Goal: Information Seeking & Learning: Learn about a topic

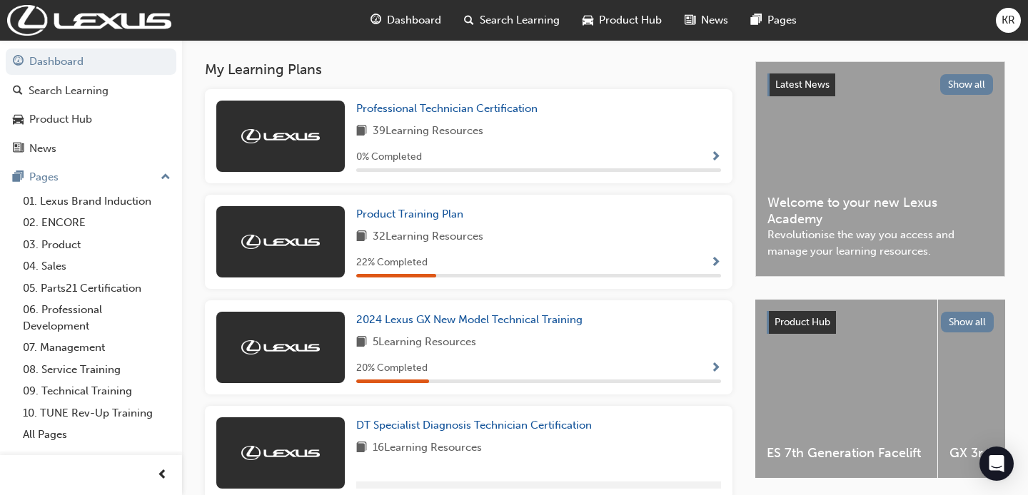
scroll to position [253, 0]
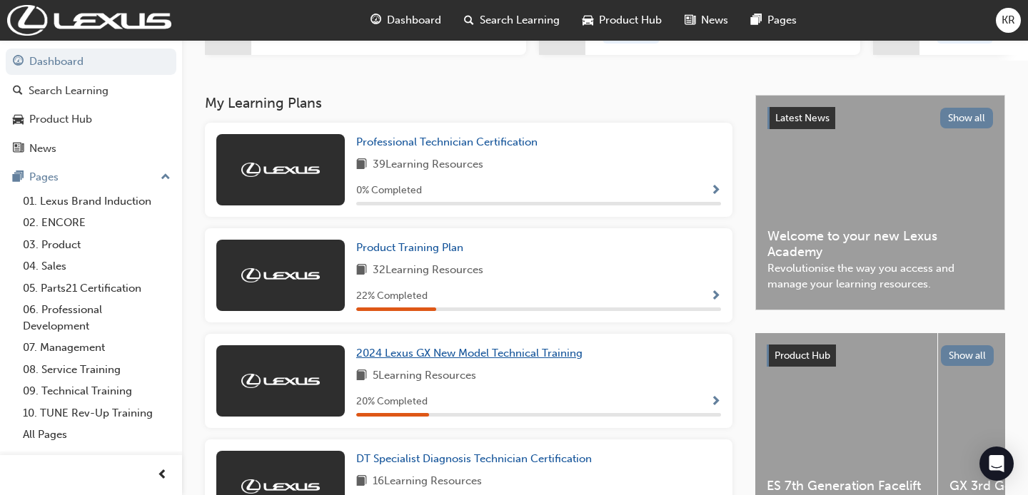
click at [448, 358] on span "2024 Lexus GX New Model Technical Training" at bounding box center [469, 353] width 226 height 13
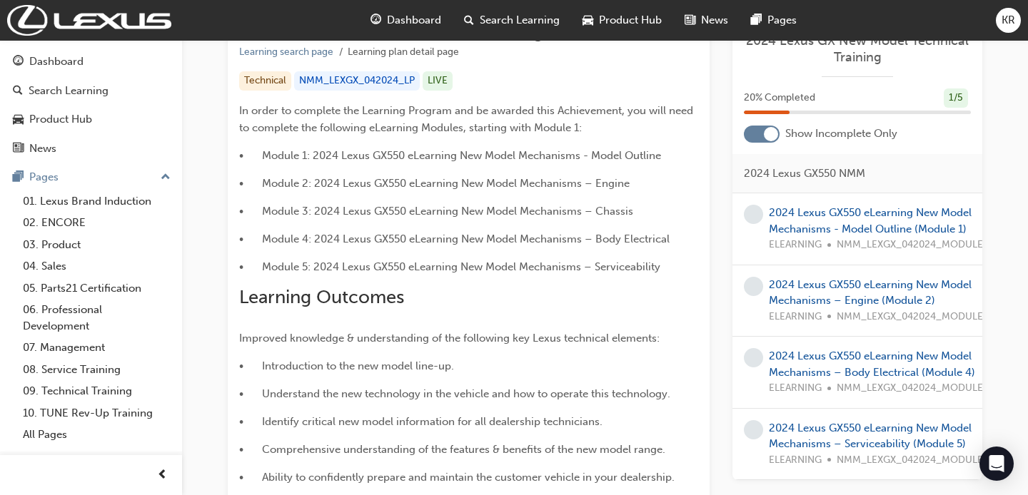
scroll to position [300, 0]
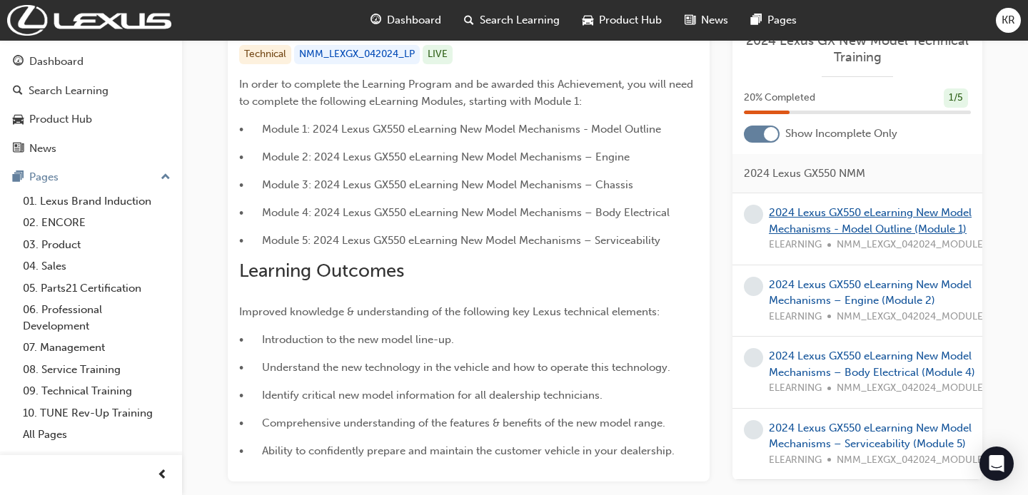
click at [820, 229] on link "2024 Lexus GX550 eLearning New Model Mechanisms - Model Outline (Module 1)" at bounding box center [870, 220] width 203 height 29
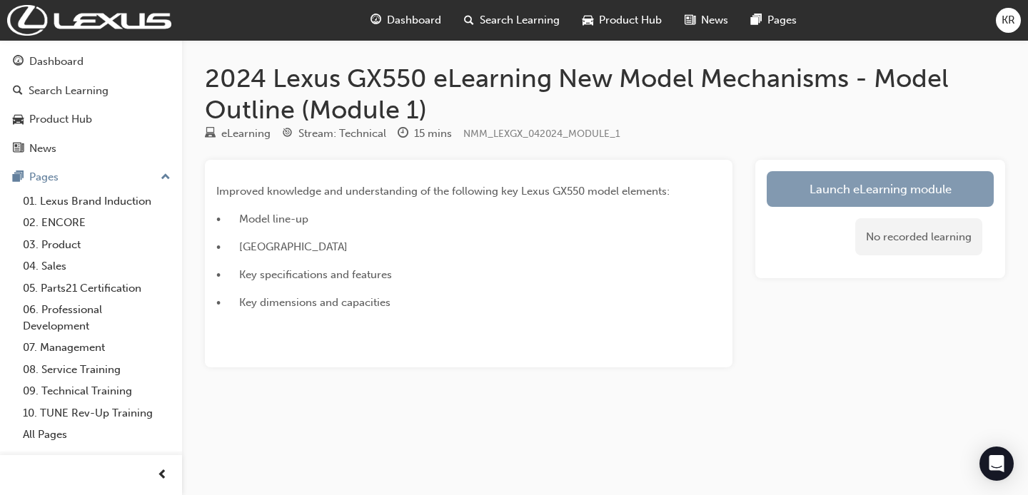
click at [824, 188] on link "Launch eLearning module" at bounding box center [880, 189] width 227 height 36
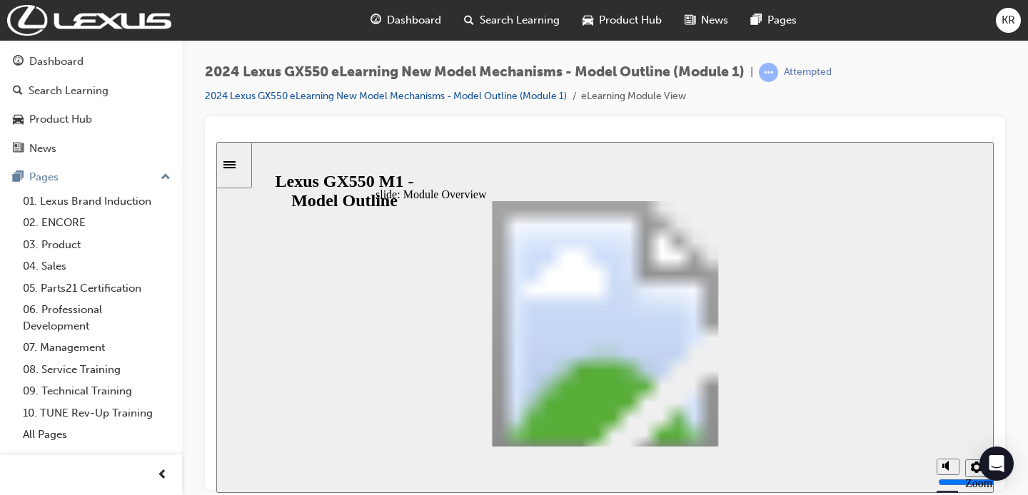
click at [543, 10] on div "Search Learning" at bounding box center [512, 20] width 119 height 29
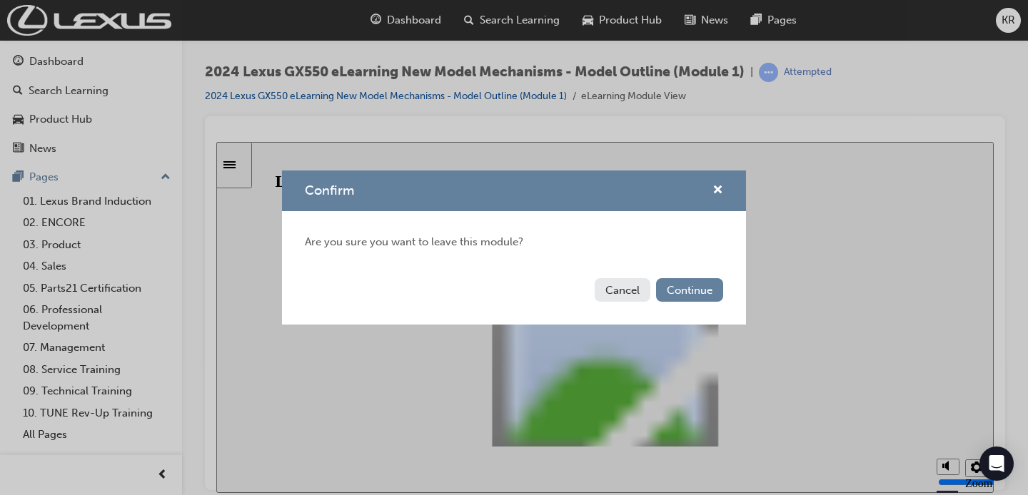
click at [620, 15] on div "Confirm Are you sure you want to leave this module? Cancel Continue" at bounding box center [514, 247] width 1028 height 495
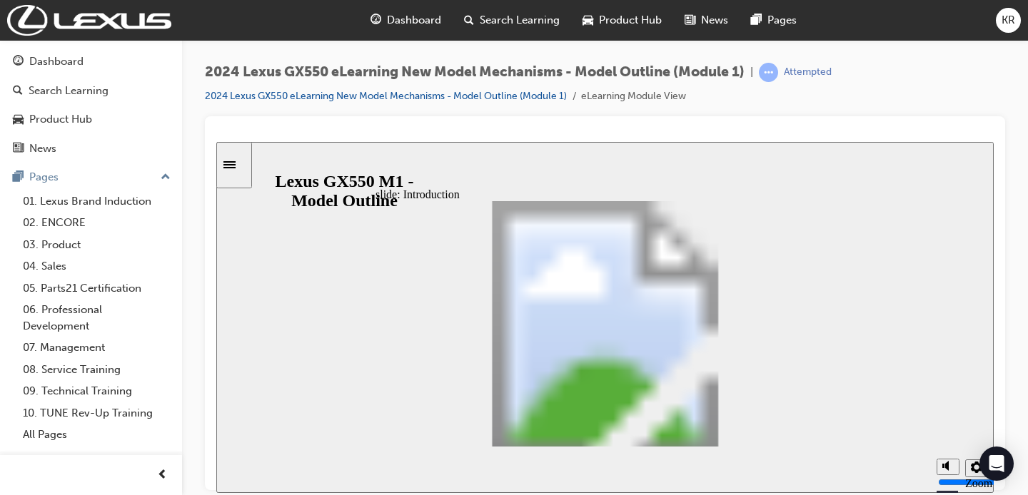
click at [625, 17] on span "Product Hub" at bounding box center [630, 20] width 63 height 16
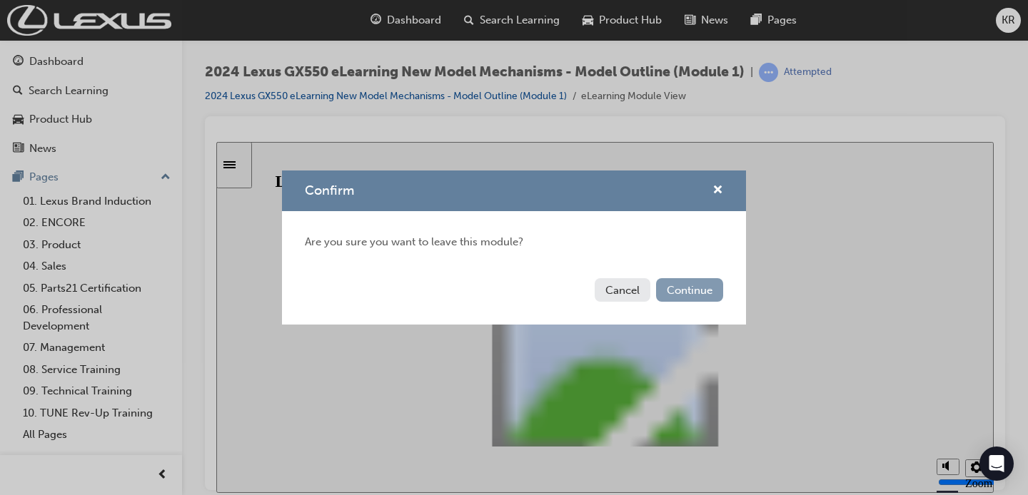
click at [699, 286] on button "Continue" at bounding box center [689, 290] width 67 height 24
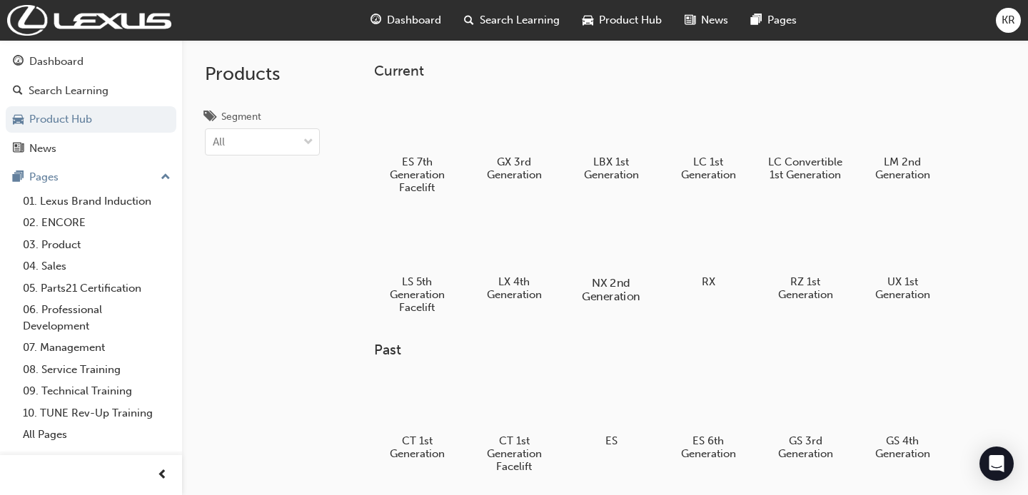
click at [600, 241] on div at bounding box center [610, 241] width 79 height 57
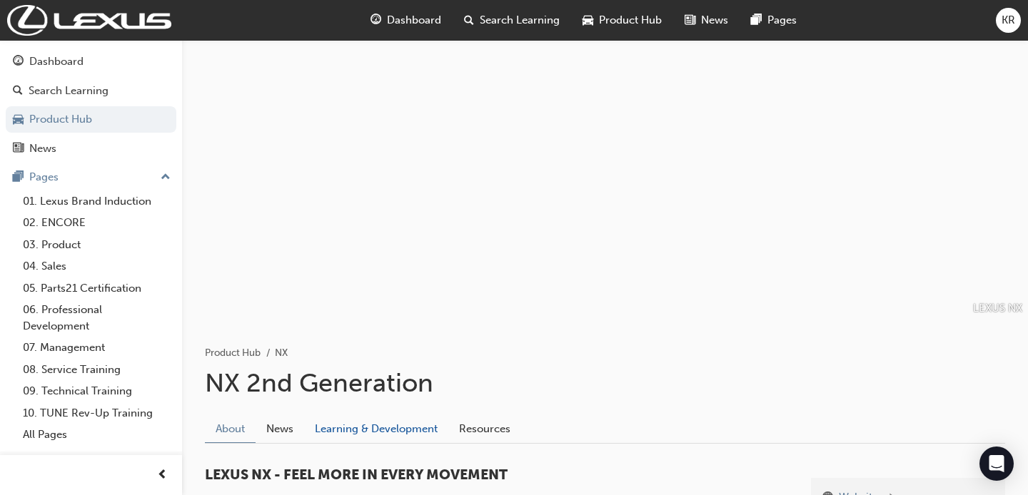
click at [408, 434] on link "Learning & Development" at bounding box center [376, 428] width 144 height 27
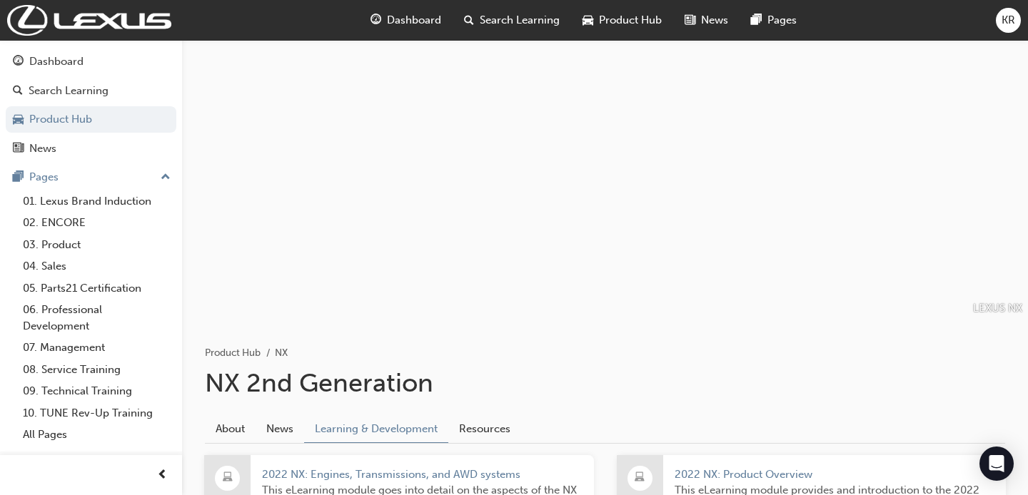
click at [620, 17] on span "Product Hub" at bounding box center [630, 20] width 63 height 16
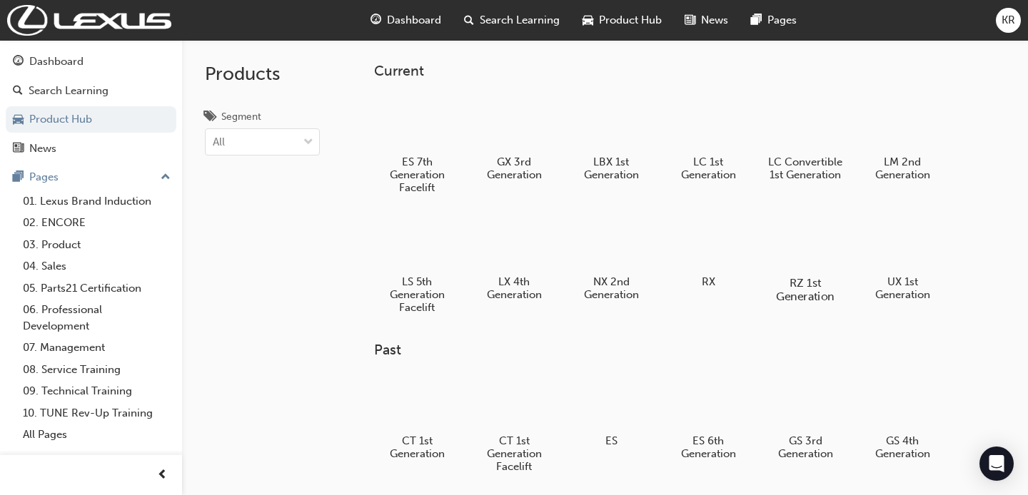
click at [783, 268] on div at bounding box center [804, 241] width 79 height 57
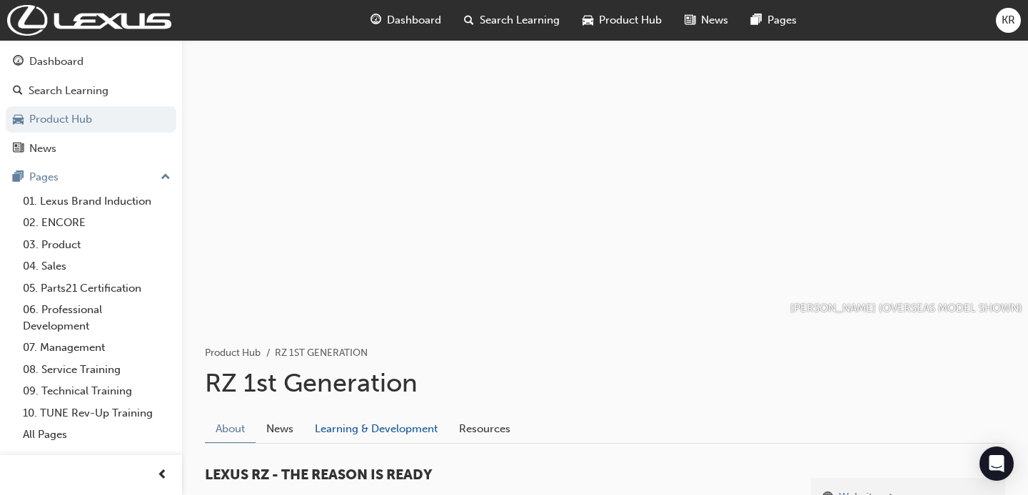
click at [383, 430] on link "Learning & Development" at bounding box center [376, 428] width 144 height 27
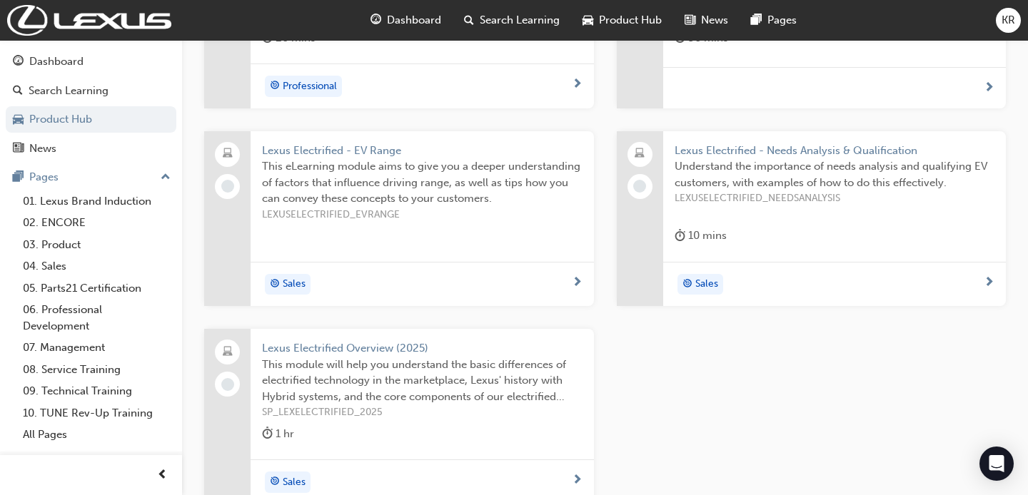
scroll to position [933, 0]
click at [812, 171] on span "Understand the importance of needs analysis and qualifying EV customers, with e…" at bounding box center [835, 176] width 321 height 32
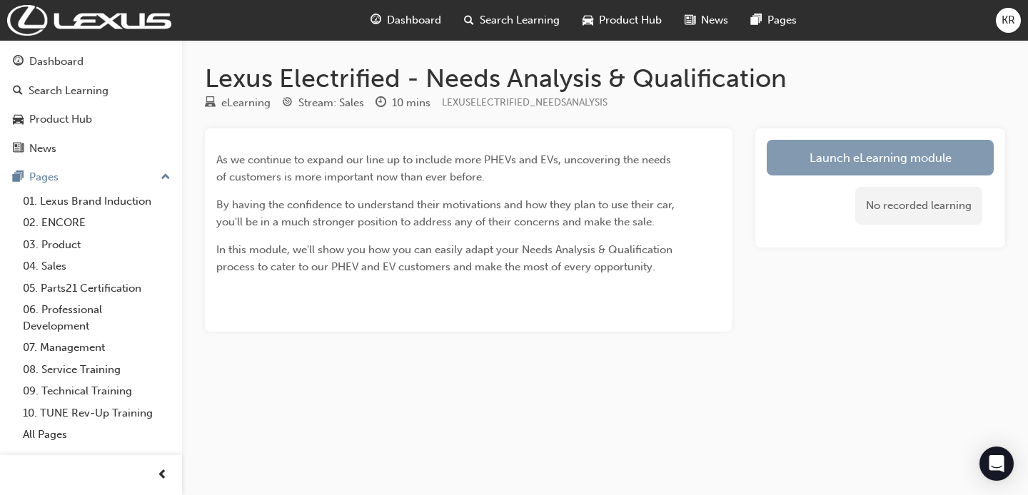
click at [817, 161] on link "Launch eLearning module" at bounding box center [880, 158] width 227 height 36
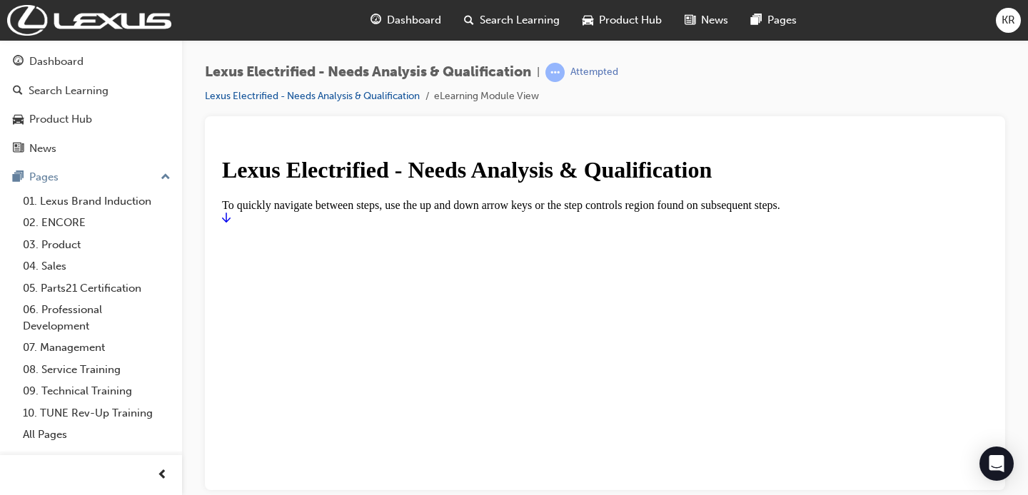
click at [231, 223] on icon "Start" at bounding box center [226, 216] width 9 height 11
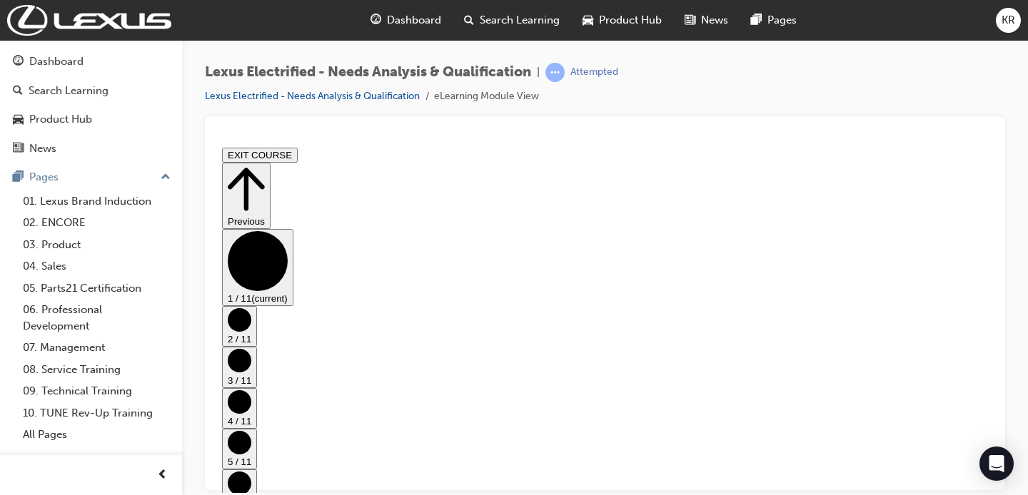
scroll to position [24, 0]
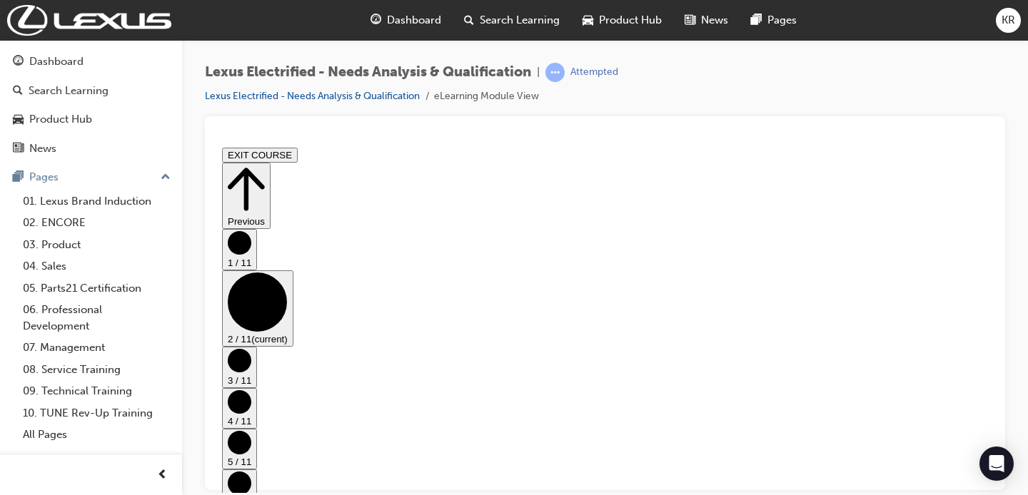
scroll to position [0, 0]
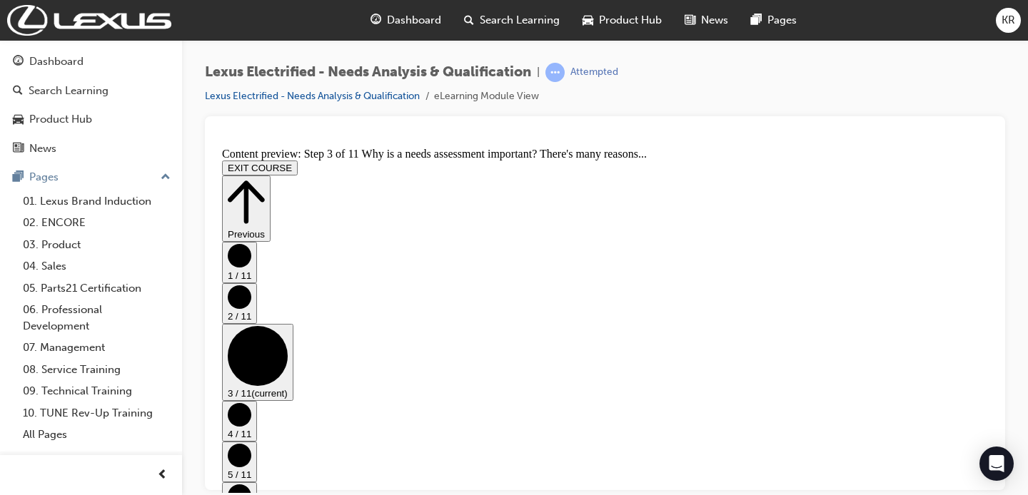
scroll to position [203, 0]
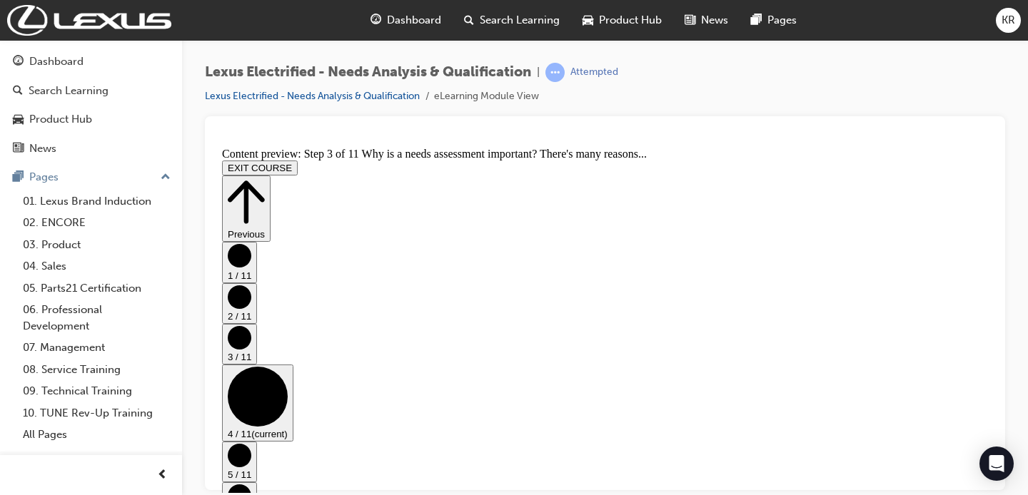
scroll to position [0, 0]
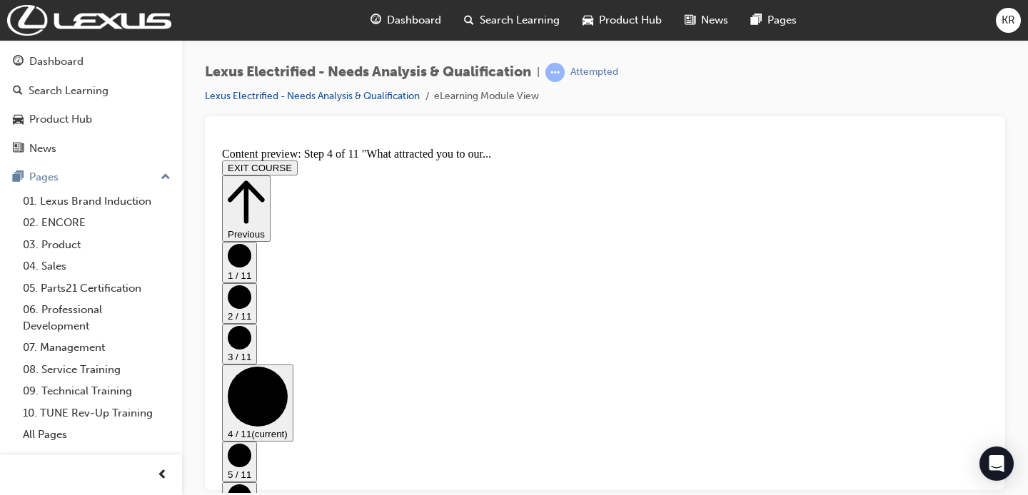
click at [251, 326] on circle "Step controls" at bounding box center [240, 338] width 24 height 24
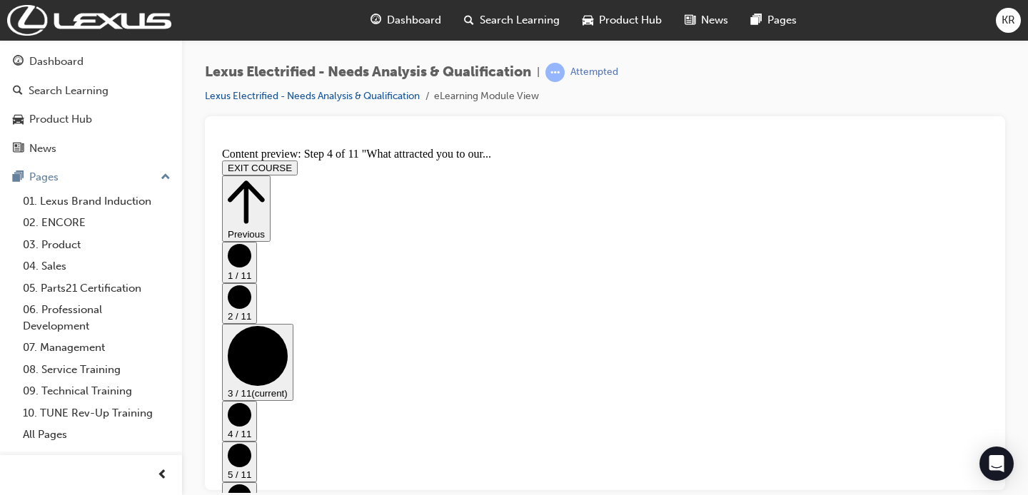
scroll to position [0, 0]
click at [251, 403] on circle "Step controls" at bounding box center [240, 415] width 24 height 24
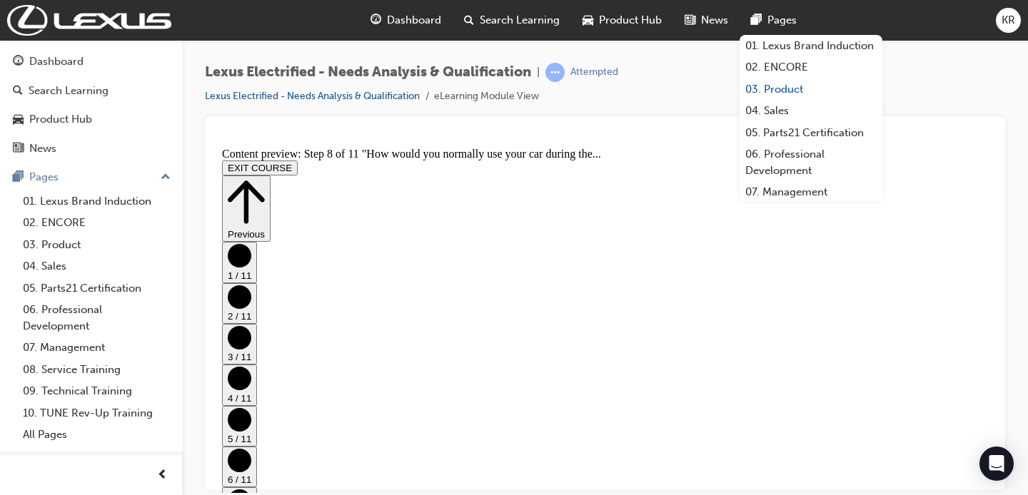
click at [752, 88] on link "03. Product" at bounding box center [811, 90] width 143 height 22
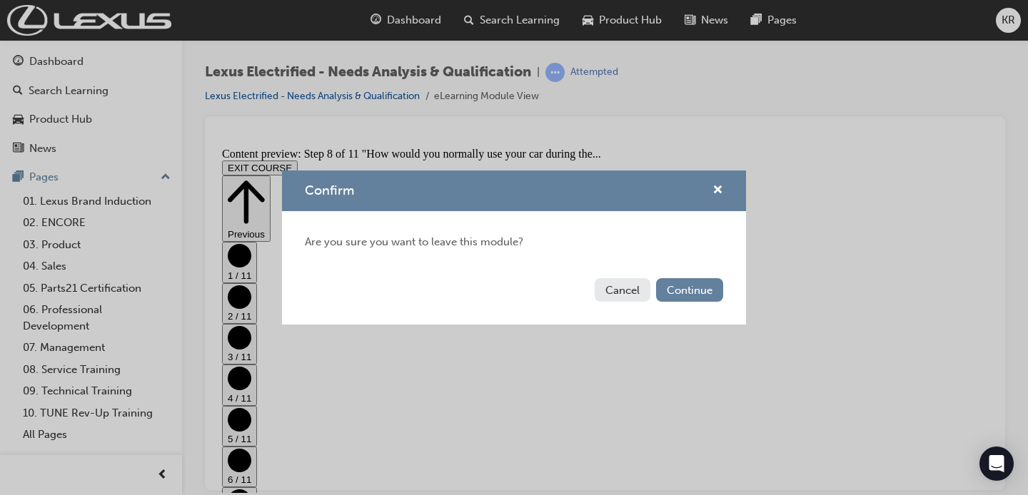
click at [628, 283] on button "Cancel" at bounding box center [623, 290] width 56 height 24
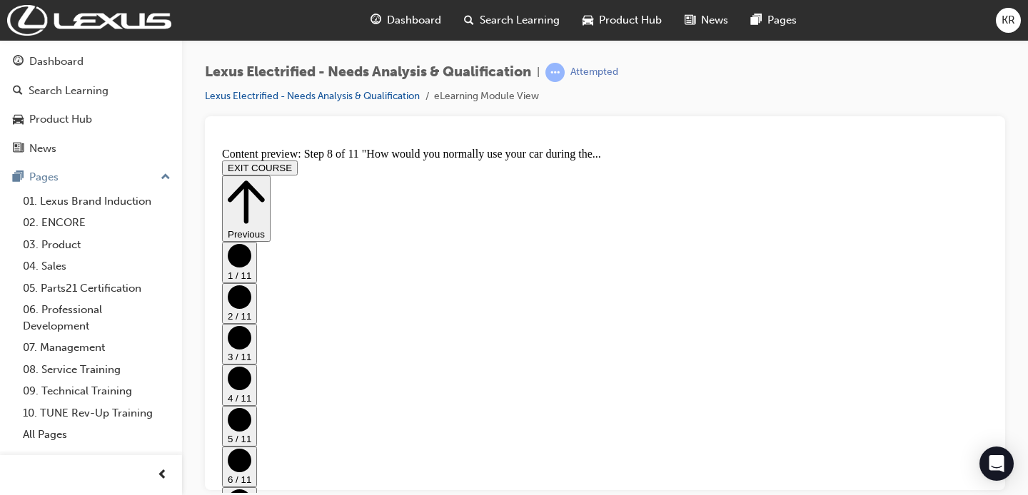
scroll to position [681, 0]
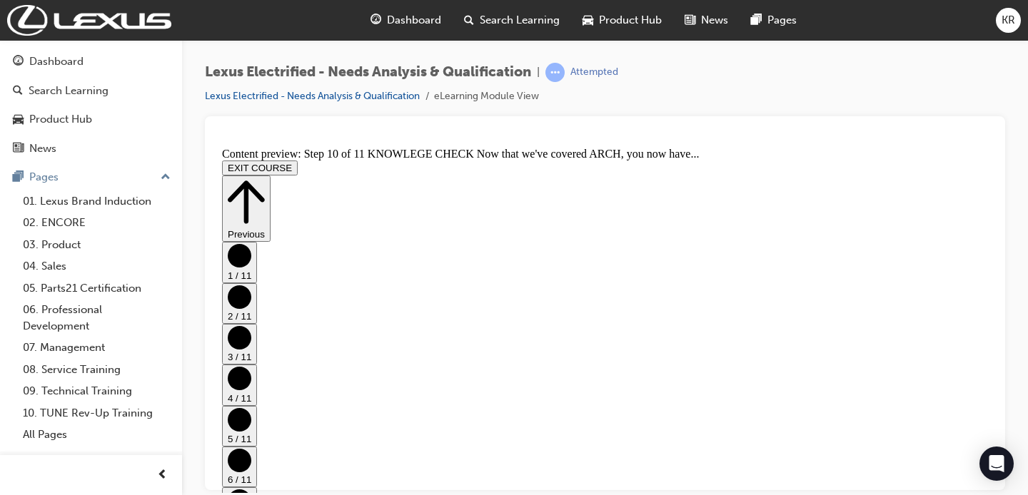
scroll to position [296, 0]
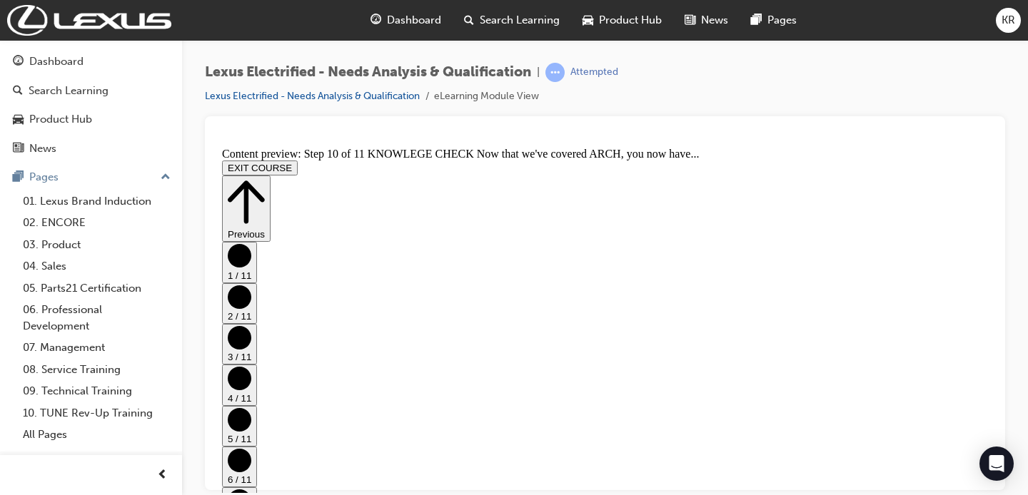
scroll to position [254, 0]
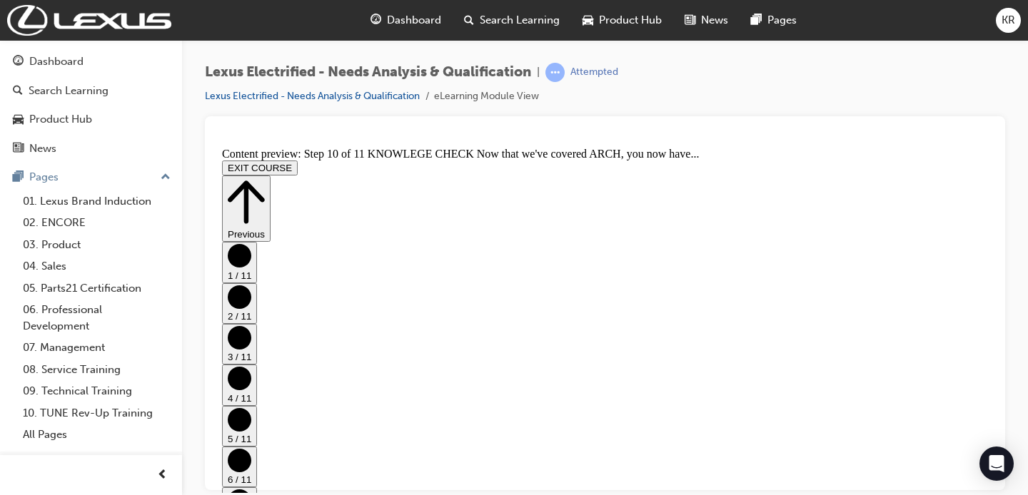
click at [50, 227] on link "02. ENCORE" at bounding box center [96, 223] width 159 height 22
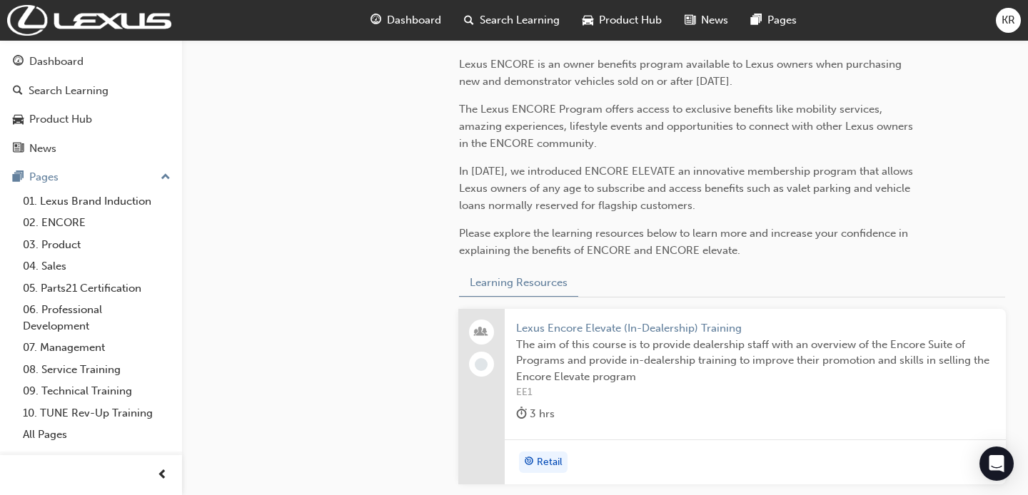
scroll to position [537, 0]
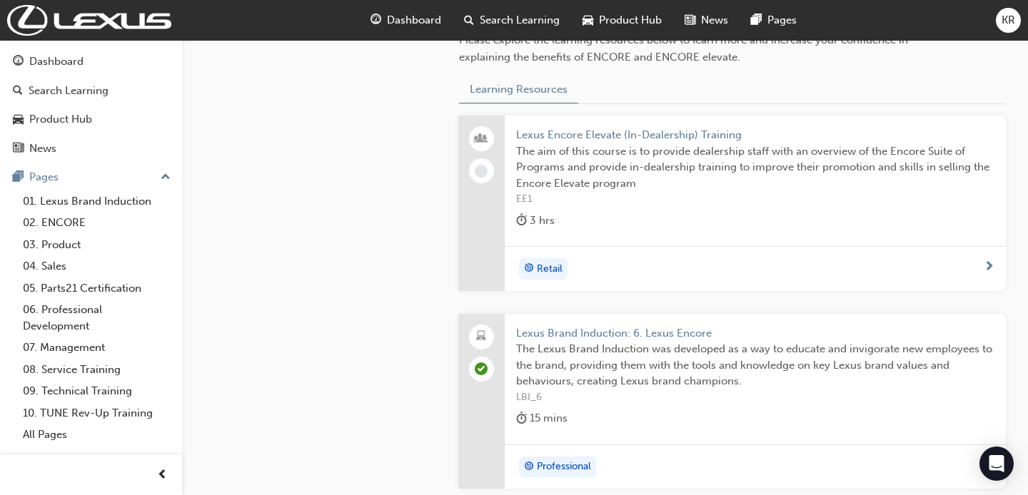
click at [655, 136] on span "Lexus Encore Elevate (In-Dealership) Training" at bounding box center [755, 135] width 479 height 16
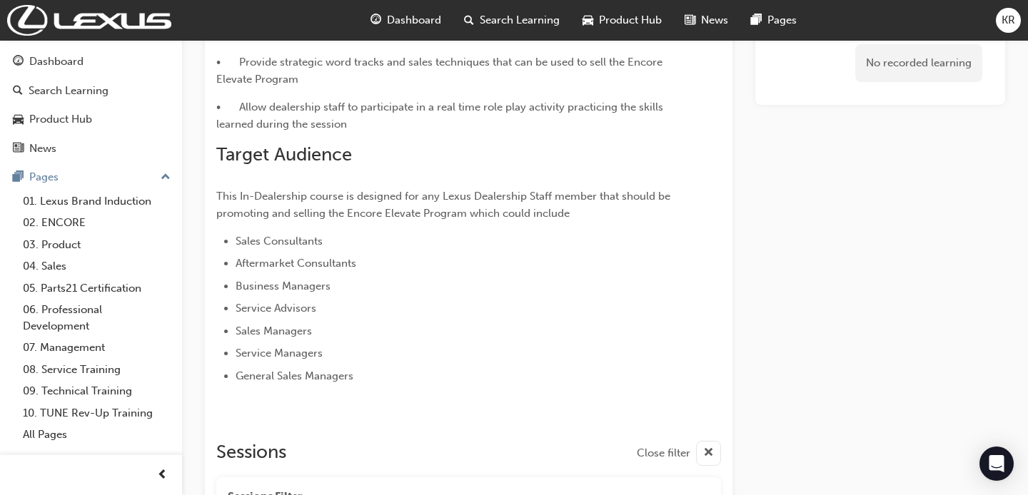
scroll to position [458, 0]
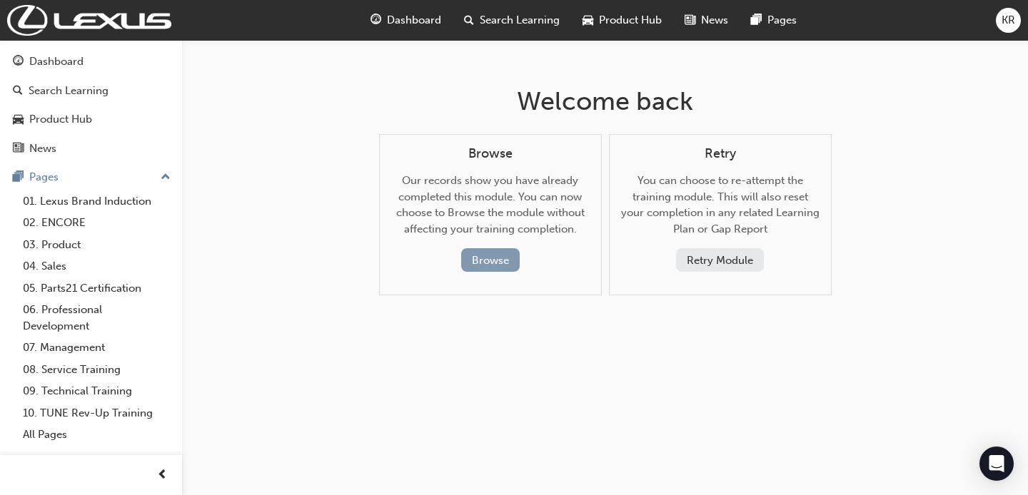
click at [508, 259] on button "Browse" at bounding box center [490, 260] width 59 height 24
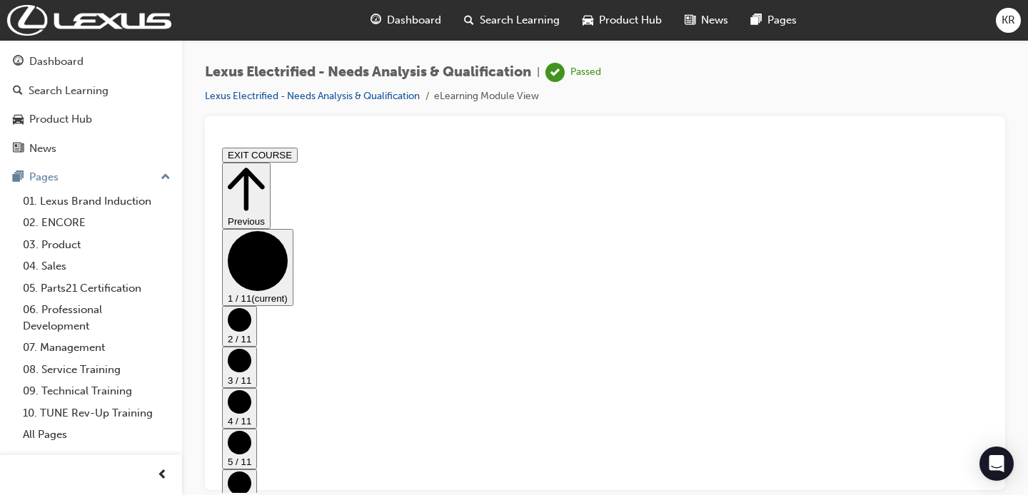
click at [536, 21] on span "Search Learning" at bounding box center [520, 20] width 80 height 16
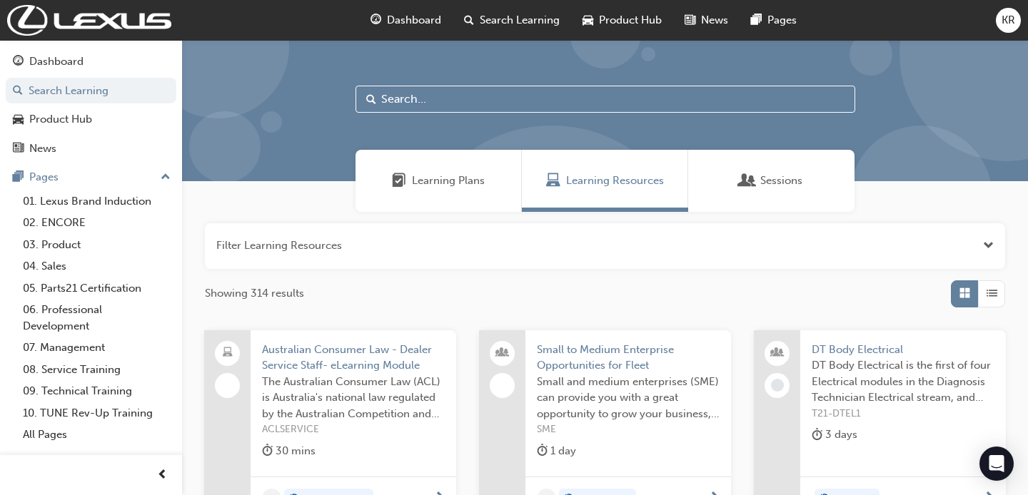
click at [615, 24] on span "Product Hub" at bounding box center [630, 20] width 63 height 16
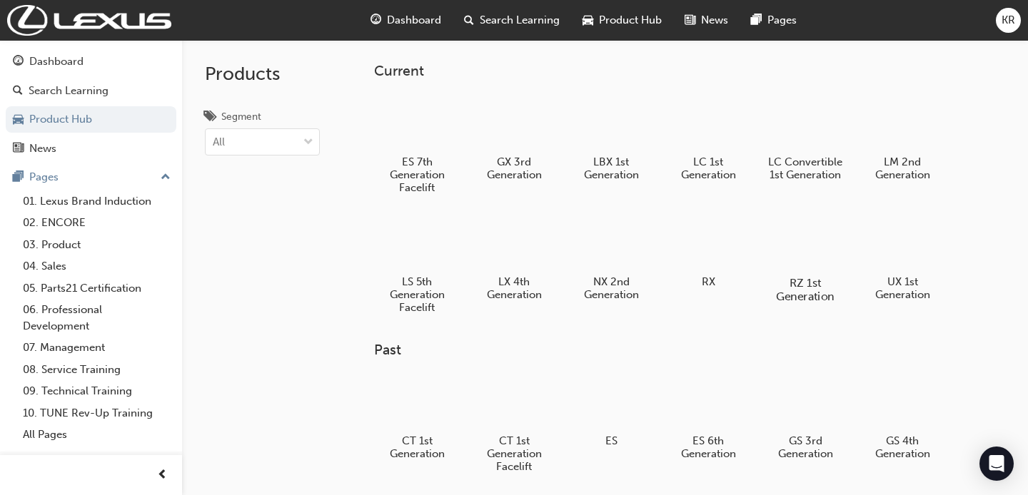
click at [774, 235] on div at bounding box center [804, 241] width 79 height 57
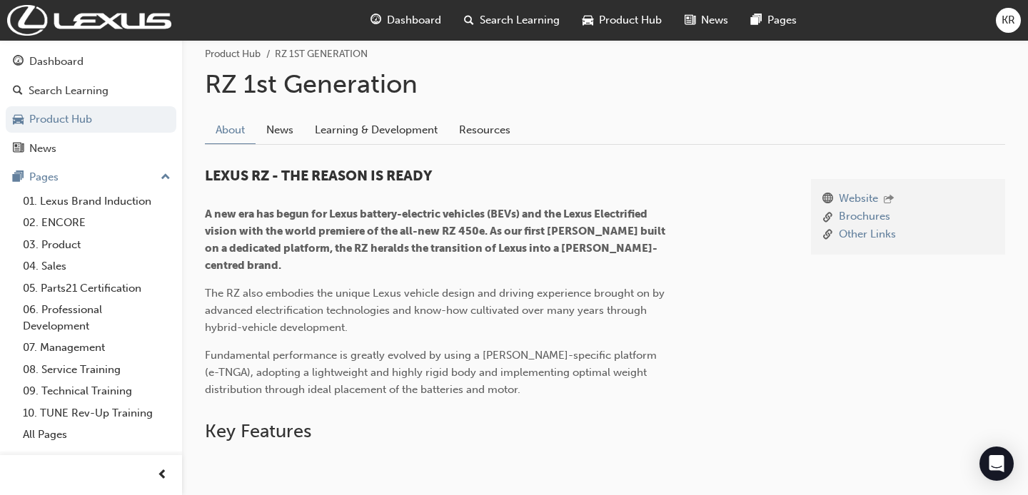
scroll to position [276, 0]
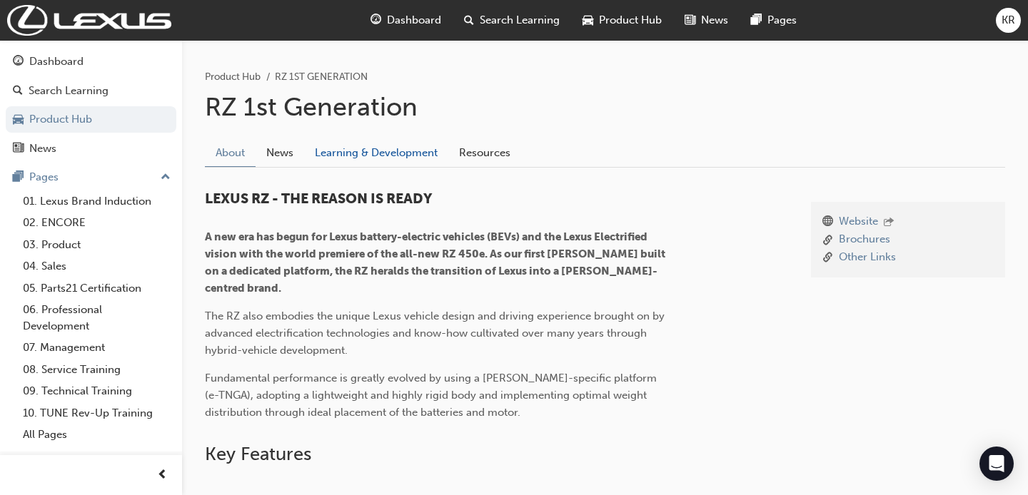
click at [364, 148] on link "Learning & Development" at bounding box center [376, 152] width 144 height 27
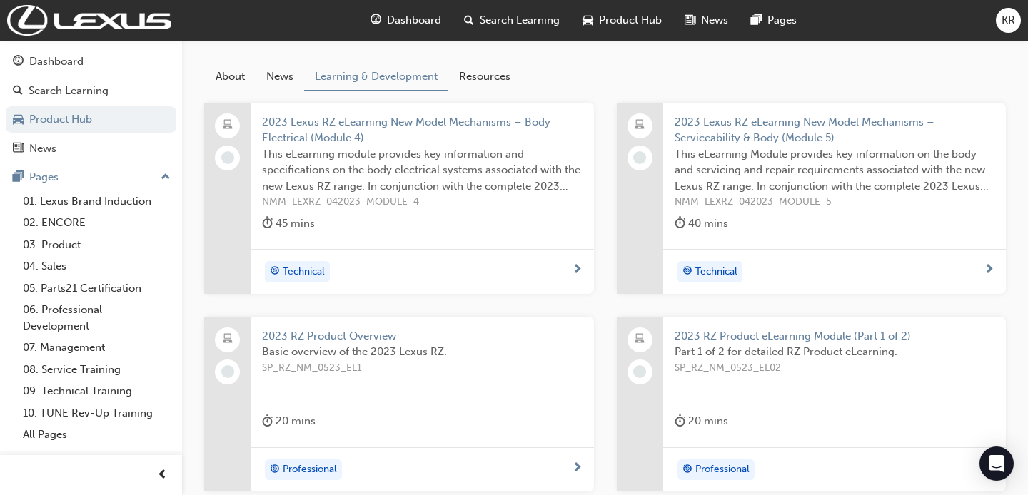
scroll to position [351, 0]
